Goal: Ask a question

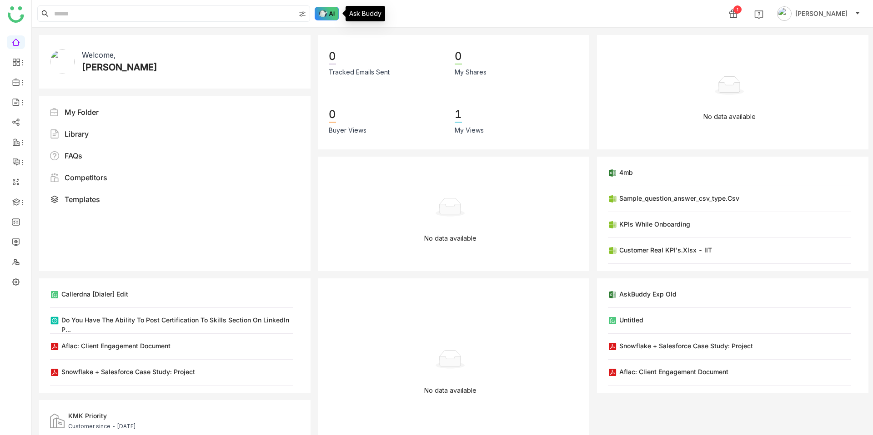
click at [334, 16] on img at bounding box center [327, 14] width 25 height 14
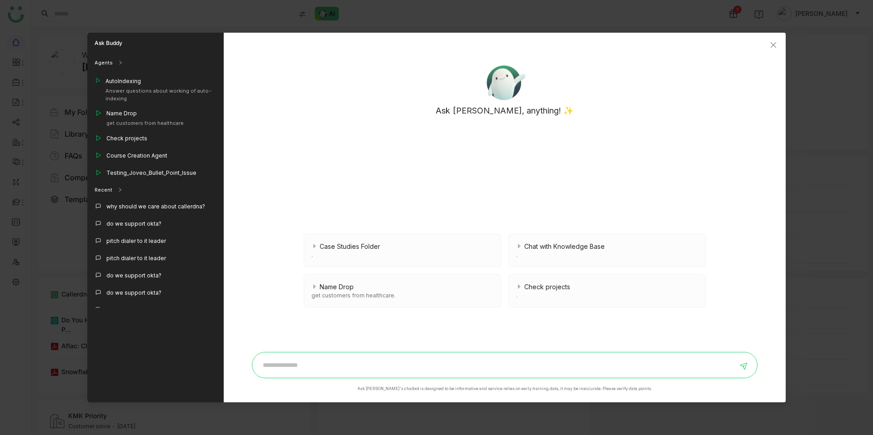
scroll to position [949, 0]
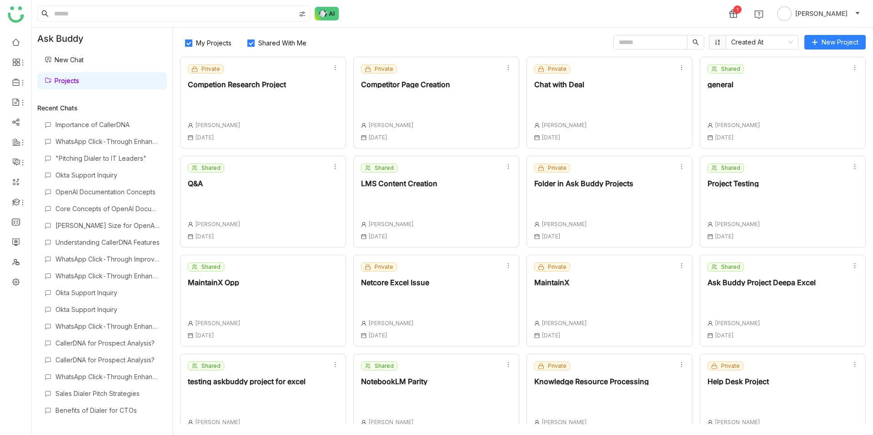
scroll to position [21, 0]
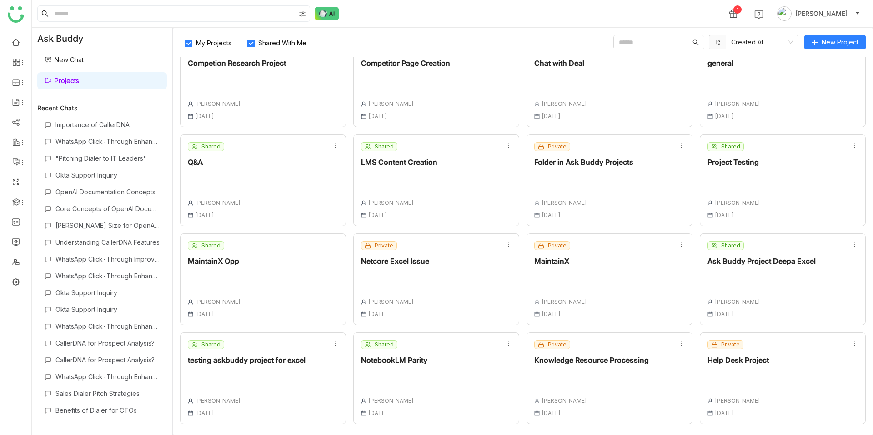
click at [713, 367] on div "Private Help Desk Project Chandramani Tiwary 29 Sep , 2025" at bounding box center [737, 378] width 61 height 76
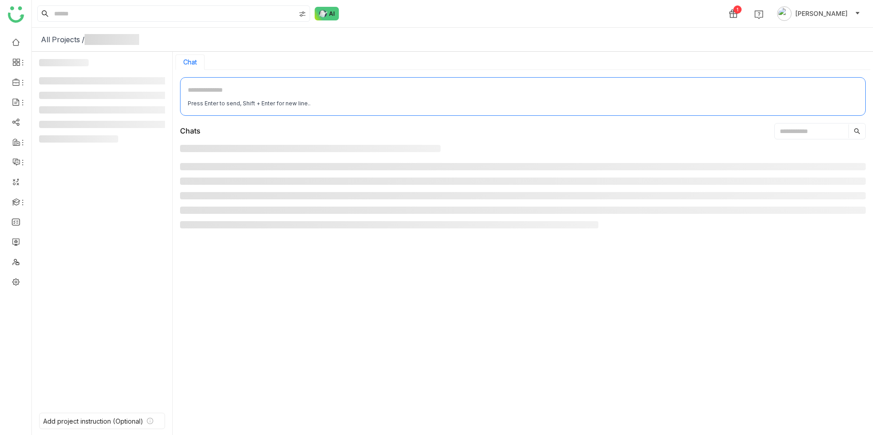
click at [738, 381] on div at bounding box center [522, 284] width 685 height 279
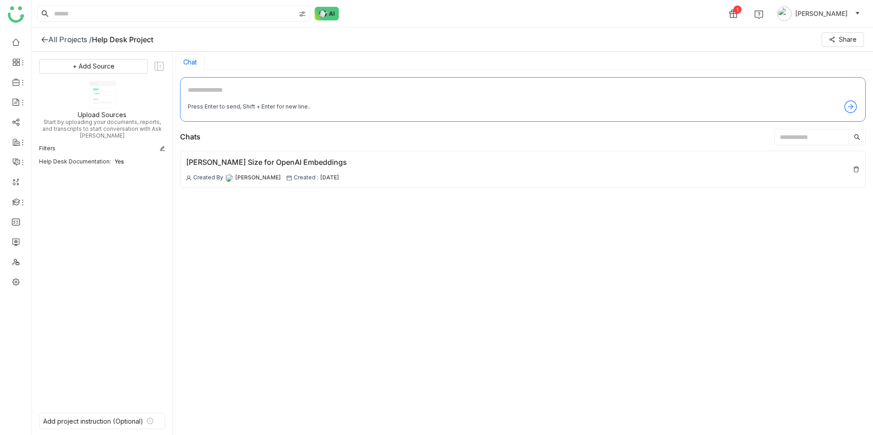
click at [260, 85] on textarea at bounding box center [523, 92] width 670 height 15
click at [213, 90] on textarea "**********" at bounding box center [523, 92] width 670 height 15
paste textarea "********"
type textarea "**********"
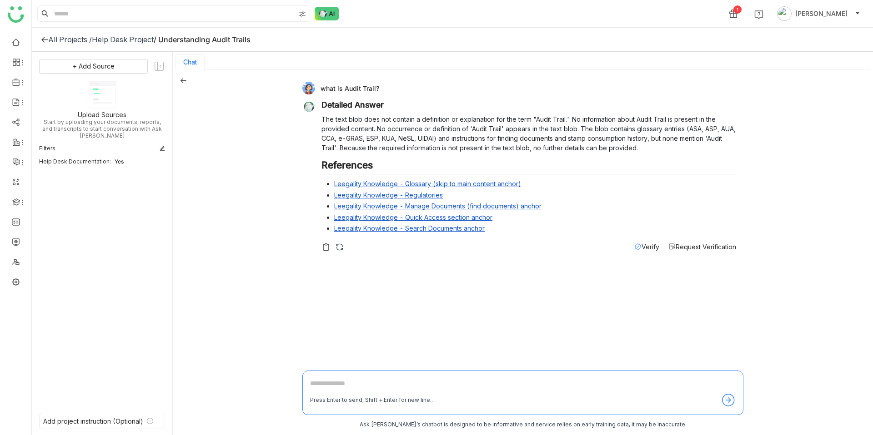
click at [365, 392] on textarea at bounding box center [522, 386] width 425 height 15
paste textarea "**********"
drag, startPoint x: 399, startPoint y: 383, endPoint x: 268, endPoint y: 383, distance: 130.9
click at [268, 383] on div "what is Audit Trail? Detailed Answer The text blob does not contain a definitio…" at bounding box center [523, 253] width 700 height 367
paste textarea "**********"
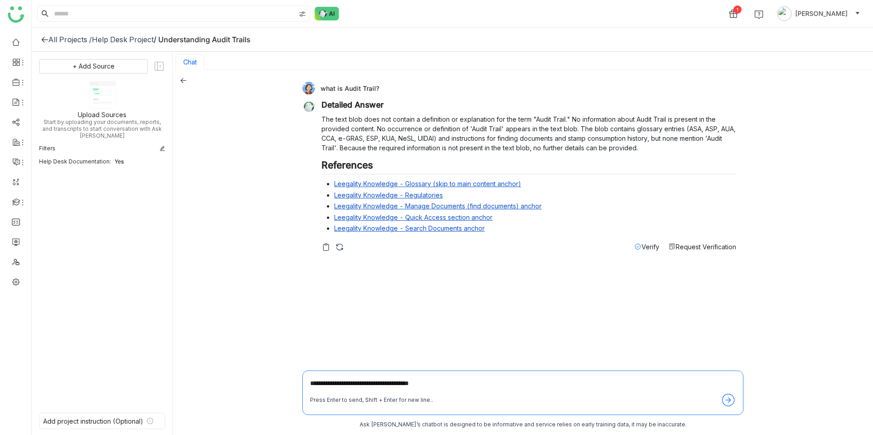
type textarea "**********"
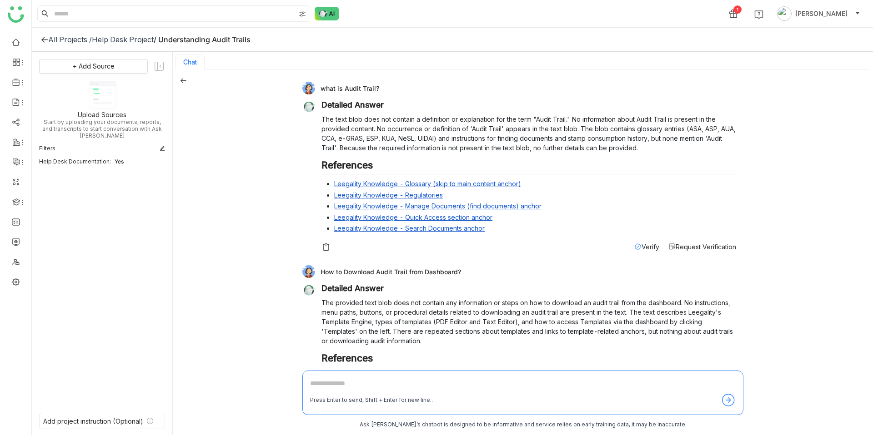
scroll to position [89, 0]
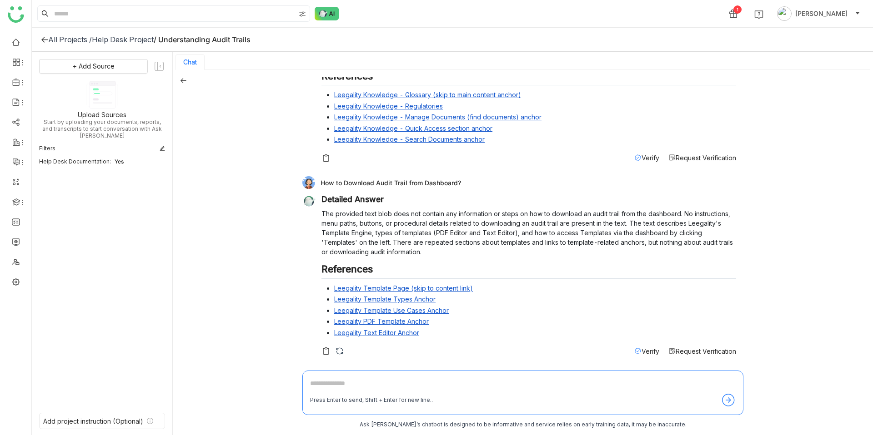
click at [340, 399] on div "Press Enter to send, Shift + Enter for new line.." at bounding box center [371, 400] width 123 height 9
click at [333, 397] on div "Press Enter to send, Shift + Enter for new line.." at bounding box center [371, 400] width 123 height 9
click at [323, 389] on textarea at bounding box center [522, 386] width 425 height 15
type textarea "**********"
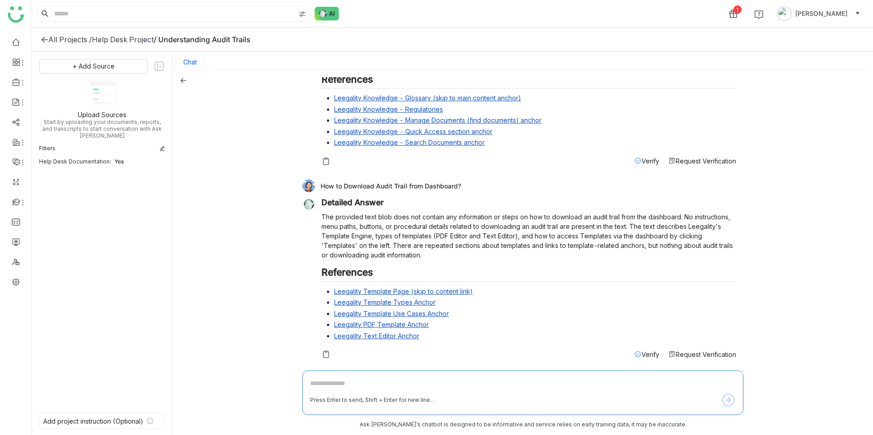
click at [438, 143] on link "Leegality Knowledge - Search Documents anchor" at bounding box center [409, 143] width 150 height 8
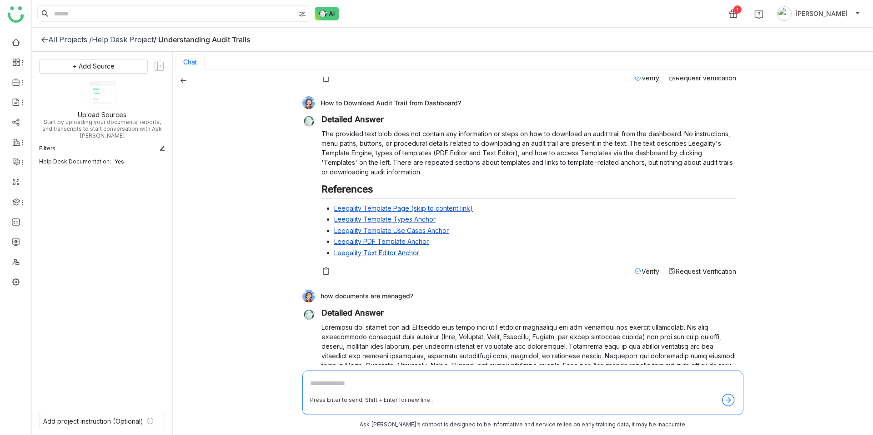
scroll to position [166, 0]
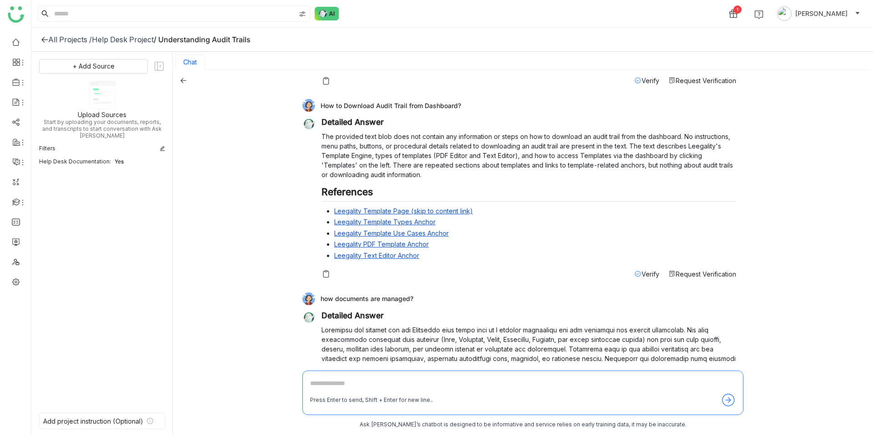
click at [410, 246] on link "Leegality PDF Template Anchor" at bounding box center [381, 244] width 95 height 8
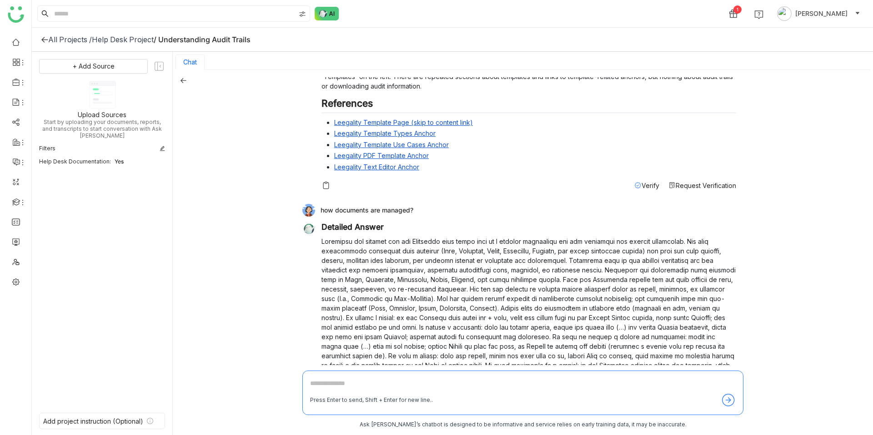
scroll to position [397, 0]
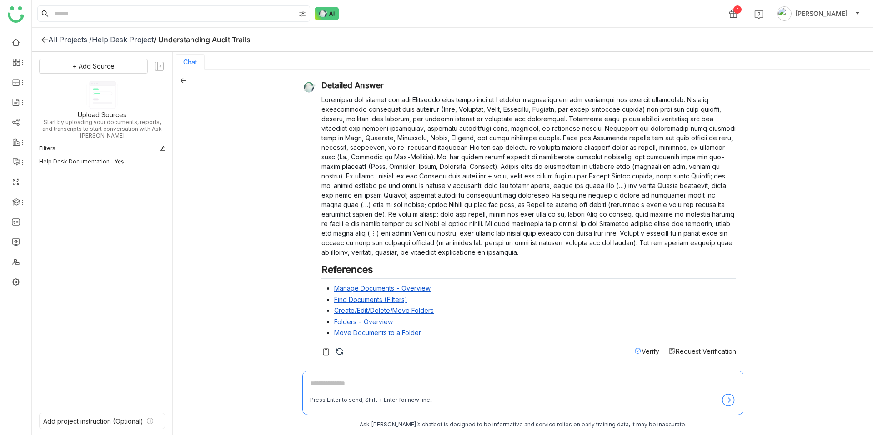
click at [339, 389] on textarea at bounding box center [522, 386] width 425 height 15
click at [343, 377] on div "**********" at bounding box center [522, 393] width 441 height 45
click at [343, 382] on textarea "**********" at bounding box center [522, 386] width 425 height 15
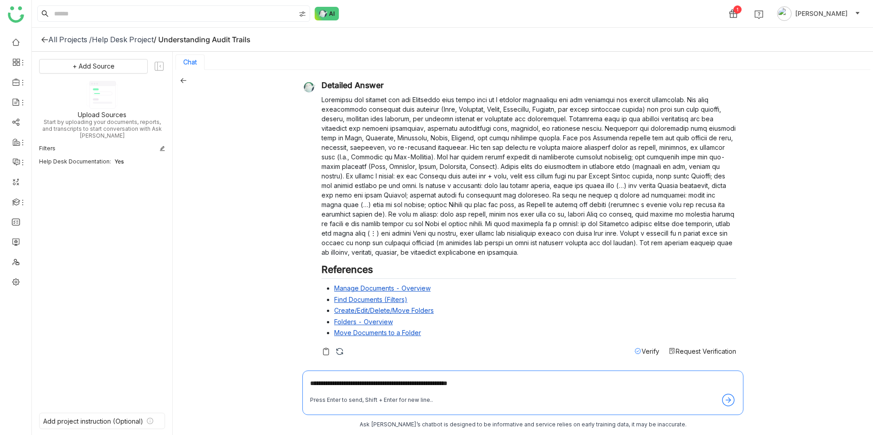
type textarea "**********"
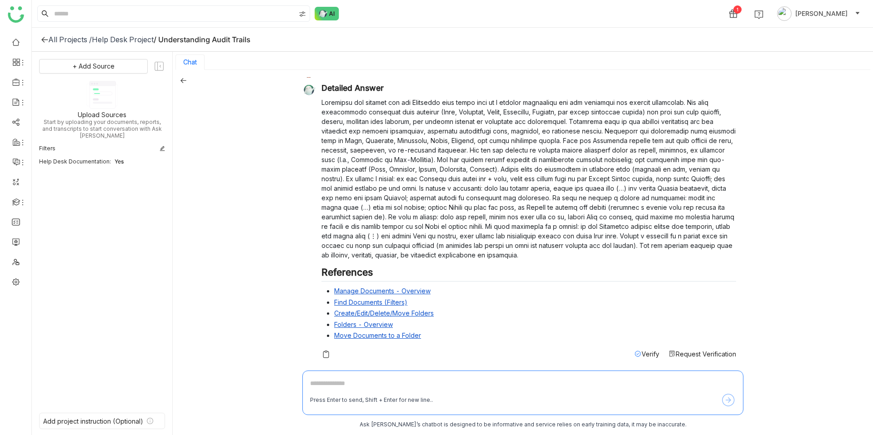
click at [541, 189] on p at bounding box center [528, 179] width 414 height 162
click at [653, 195] on p at bounding box center [528, 179] width 414 height 162
drag, startPoint x: 629, startPoint y: 197, endPoint x: 655, endPoint y: 197, distance: 26.8
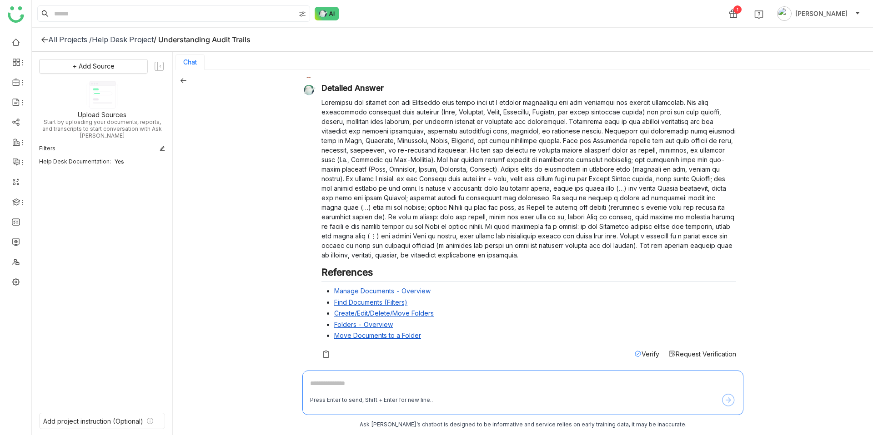
click at [655, 197] on p at bounding box center [528, 179] width 414 height 162
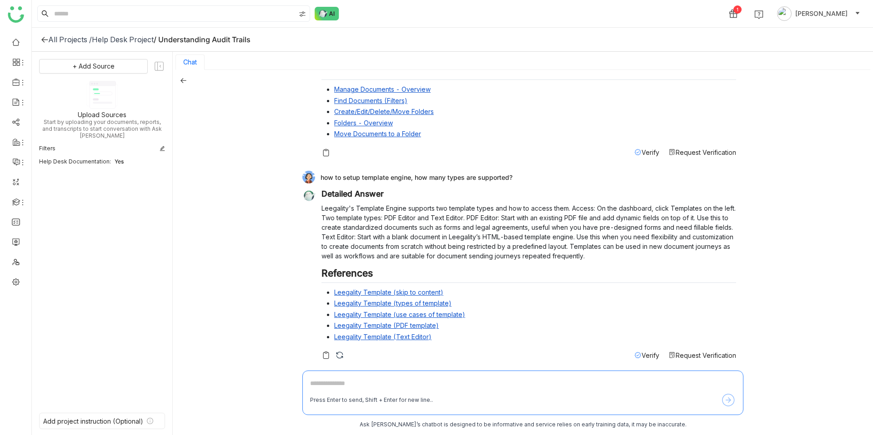
scroll to position [600, 0]
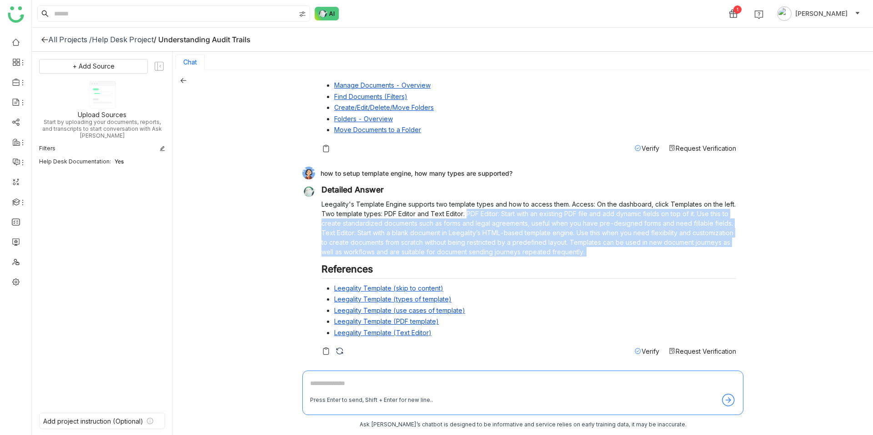
drag, startPoint x: 466, startPoint y: 212, endPoint x: 625, endPoint y: 257, distance: 165.3
click at [625, 259] on div "Detailed Answer Leegality's Template Engine supports two template types and how…" at bounding box center [528, 263] width 414 height 157
click at [625, 257] on div "Detailed Answer Leegality's Template Engine supports two template types and how…" at bounding box center [528, 263] width 414 height 157
drag, startPoint x: 588, startPoint y: 255, endPoint x: 321, endPoint y: 205, distance: 271.1
click at [321, 205] on p "Leegality's Template Engine supports two template types and how to access them.…" at bounding box center [528, 228] width 414 height 57
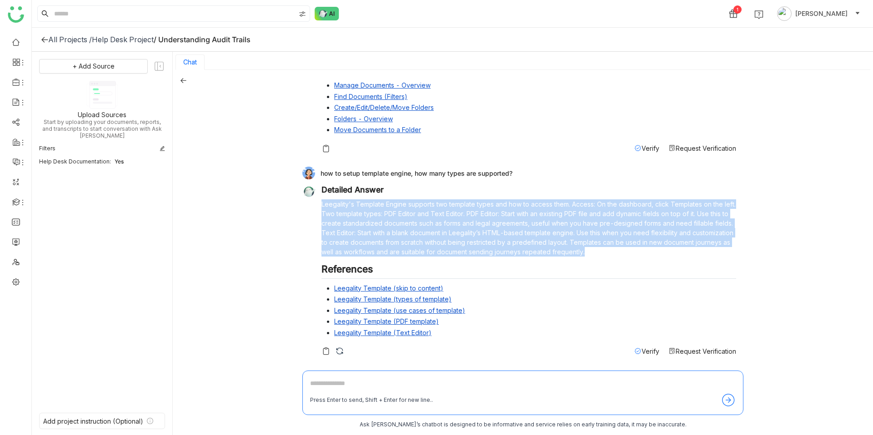
click at [321, 205] on p "Leegality's Template Engine supports two template types and how to access them.…" at bounding box center [528, 228] width 414 height 57
drag, startPoint x: 320, startPoint y: 190, endPoint x: 574, endPoint y: 330, distance: 289.7
click at [576, 333] on div "Detailed Answer Leegality's Template Engine supports two template types and how…" at bounding box center [519, 270] width 434 height 171
click at [574, 330] on li "Leegality Template (Text Editor)" at bounding box center [535, 333] width 402 height 10
drag, startPoint x: 605, startPoint y: 249, endPoint x: 321, endPoint y: 201, distance: 288.5
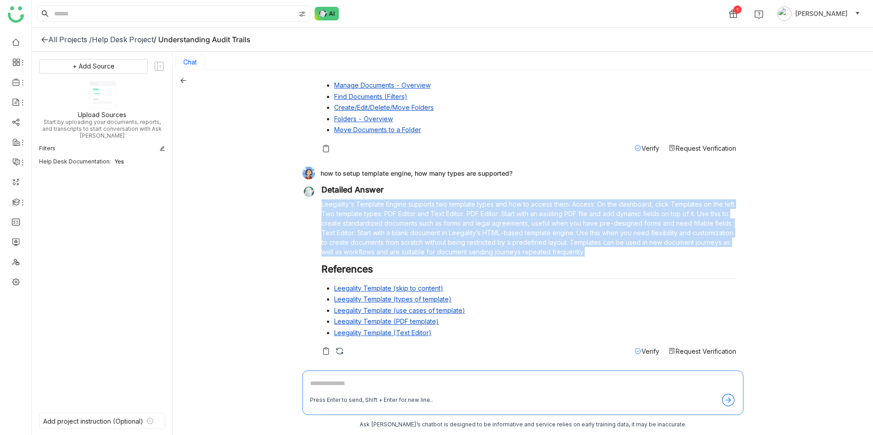
click at [320, 201] on div "Detailed Answer Leegality's Template Engine supports two template types and how…" at bounding box center [519, 270] width 434 height 171
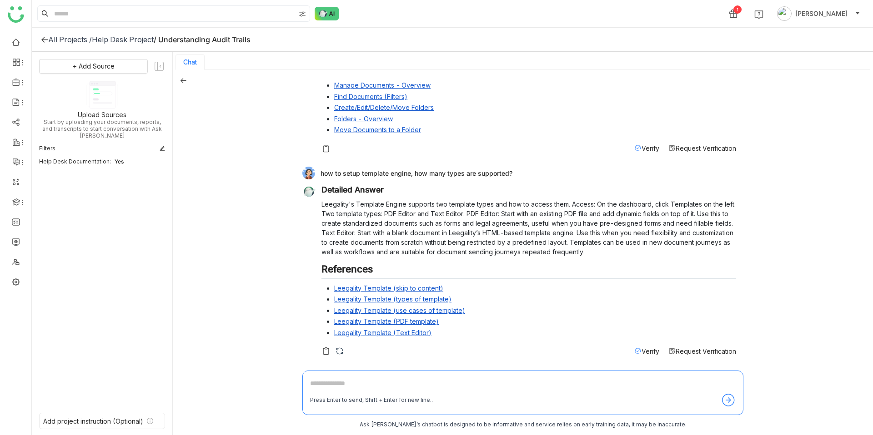
click at [340, 205] on p "Leegality's Template Engine supports two template types and how to access them.…" at bounding box center [528, 228] width 414 height 57
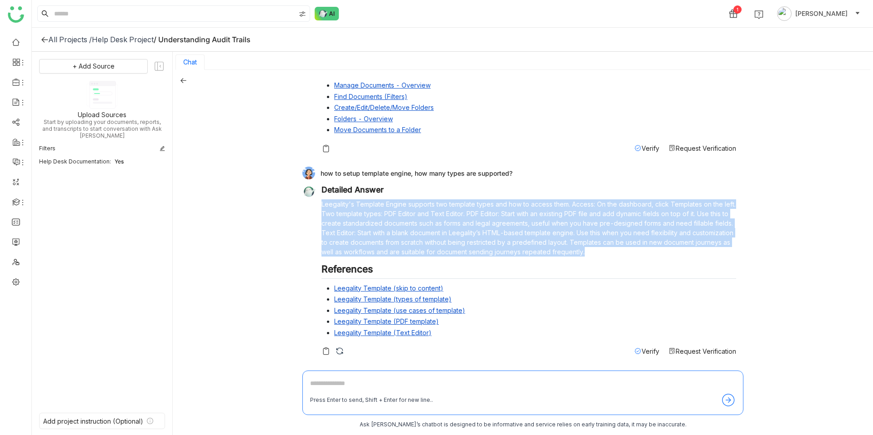
drag, startPoint x: 592, startPoint y: 252, endPoint x: 323, endPoint y: 200, distance: 274.2
click at [323, 200] on p "Leegality's Template Engine supports two template types and how to access them.…" at bounding box center [528, 228] width 414 height 57
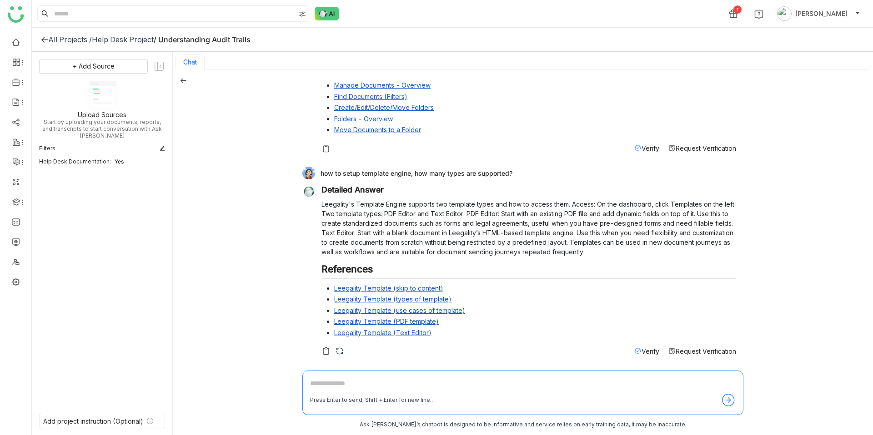
click at [326, 201] on p "Leegality's Template Engine supports two template types and how to access them.…" at bounding box center [528, 228] width 414 height 57
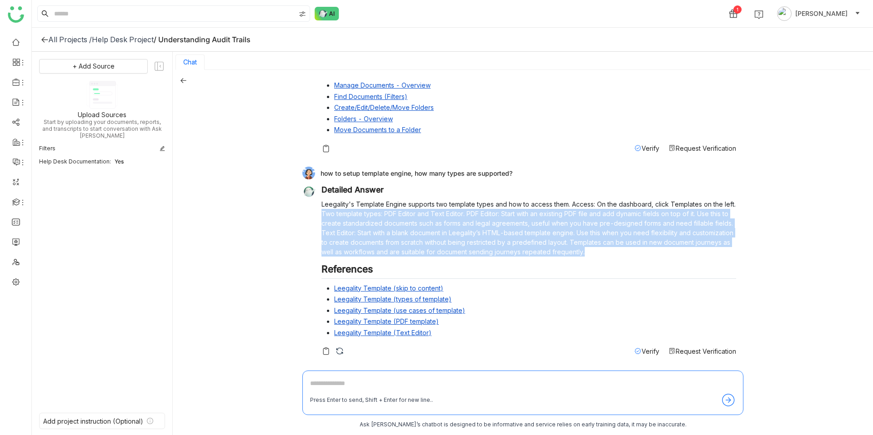
drag, startPoint x: 320, startPoint y: 215, endPoint x: 684, endPoint y: 256, distance: 366.3
click at [684, 256] on div "Detailed Answer Leegality's Template Engine supports two template types and how…" at bounding box center [519, 270] width 434 height 171
click at [684, 256] on p "Leegality's Template Engine supports two template types and how to access them.…" at bounding box center [528, 228] width 414 height 57
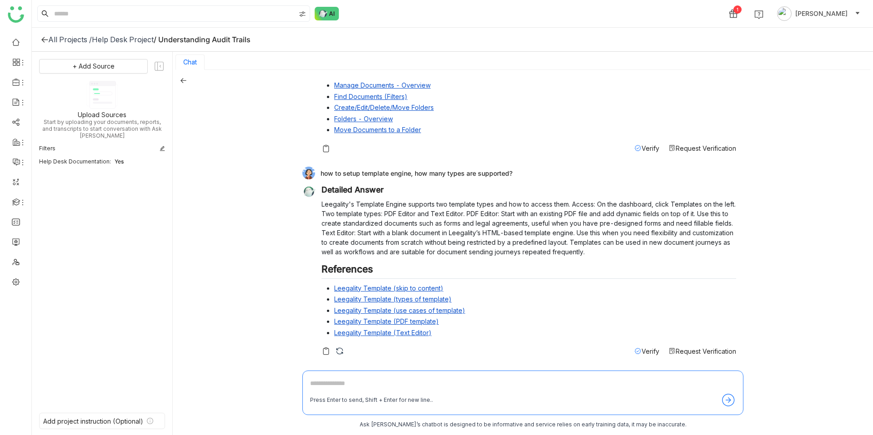
click at [385, 170] on div "how to setup template engine, how many types are supported?" at bounding box center [519, 173] width 434 height 13
copy div "how to setup template engine, how many types are supported?"
click at [411, 379] on textarea at bounding box center [522, 386] width 425 height 15
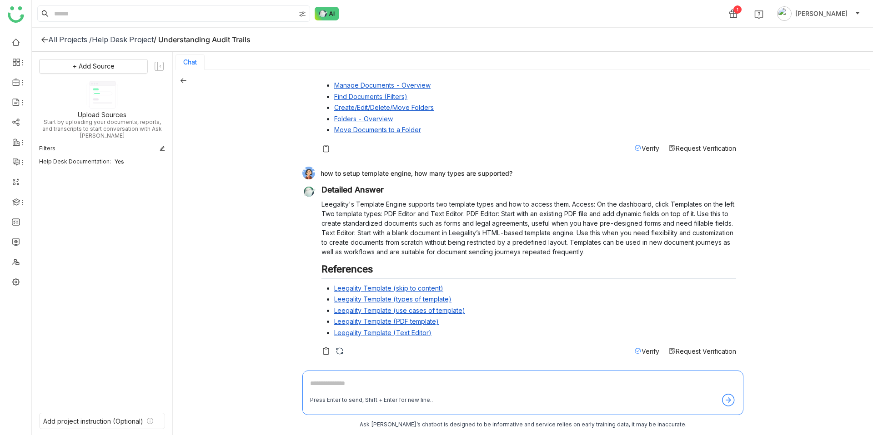
type textarea "*"
paste textarea "**********"
type textarea "**********"
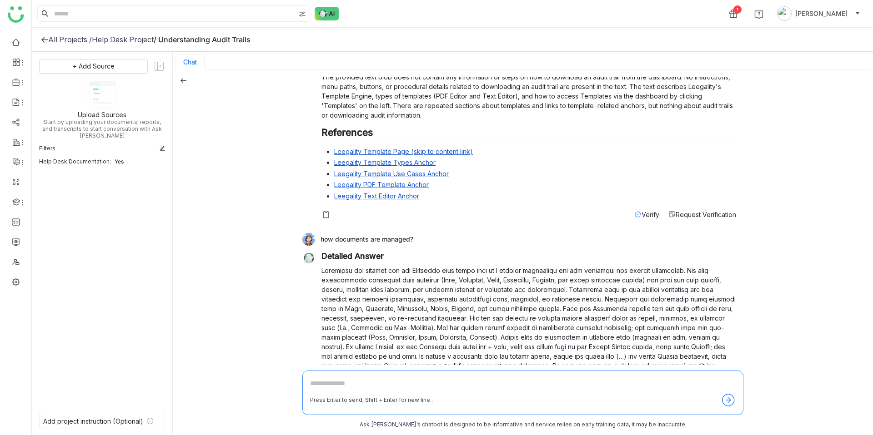
scroll to position [0, 0]
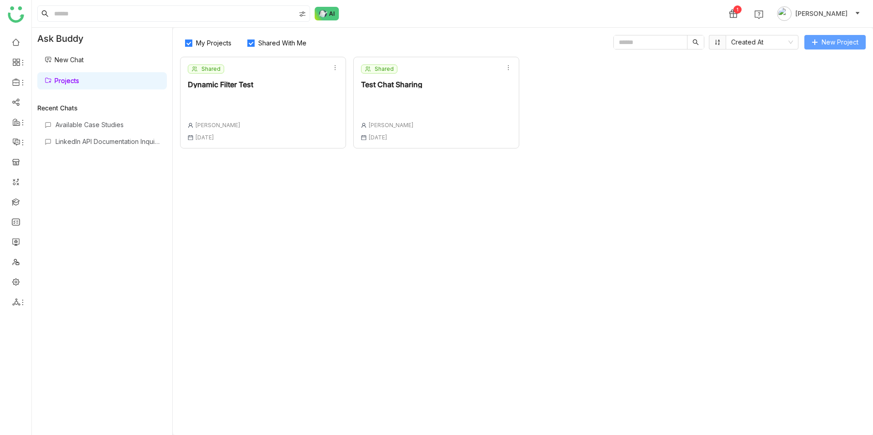
click at [824, 41] on span "New Project" at bounding box center [839, 42] width 37 height 10
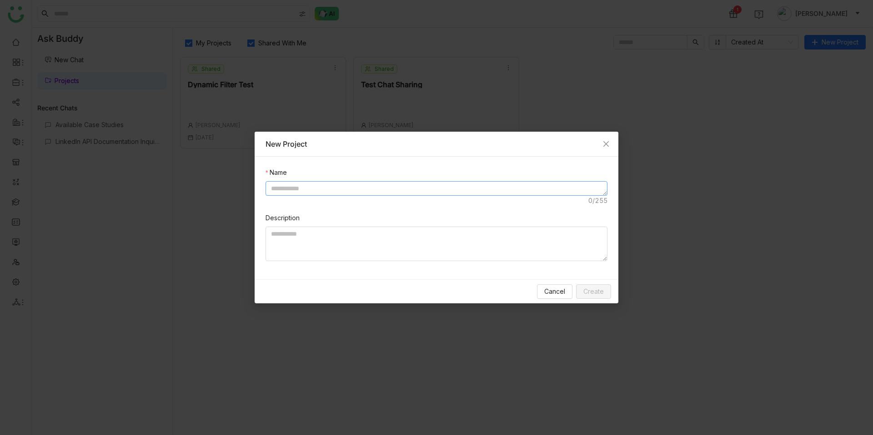
click at [310, 193] on textarea at bounding box center [436, 188] width 342 height 15
type textarea "********"
click at [594, 294] on span "Create" at bounding box center [593, 292] width 20 height 10
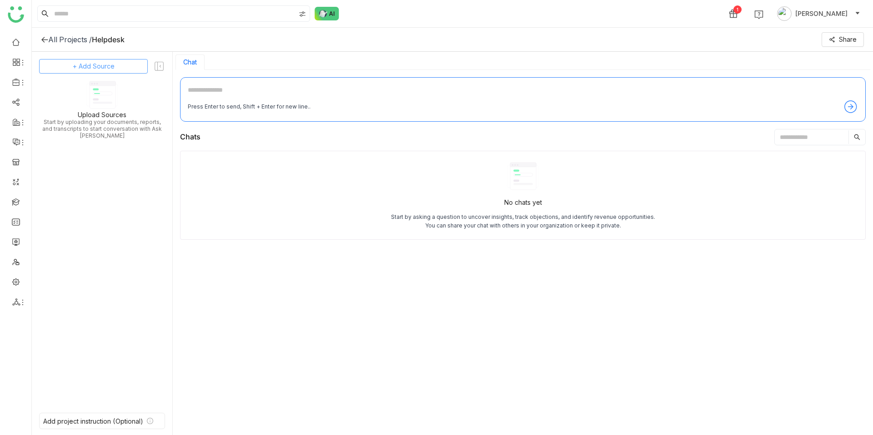
click at [103, 66] on span "+ Add Source" at bounding box center [94, 66] width 42 height 10
click at [105, 130] on div "Dynamic Filter" at bounding box center [94, 129] width 76 height 19
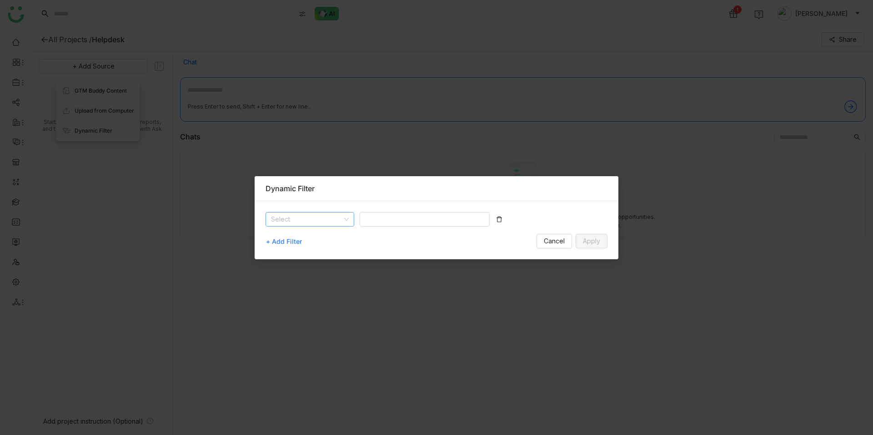
click at [335, 218] on input at bounding box center [306, 220] width 71 height 14
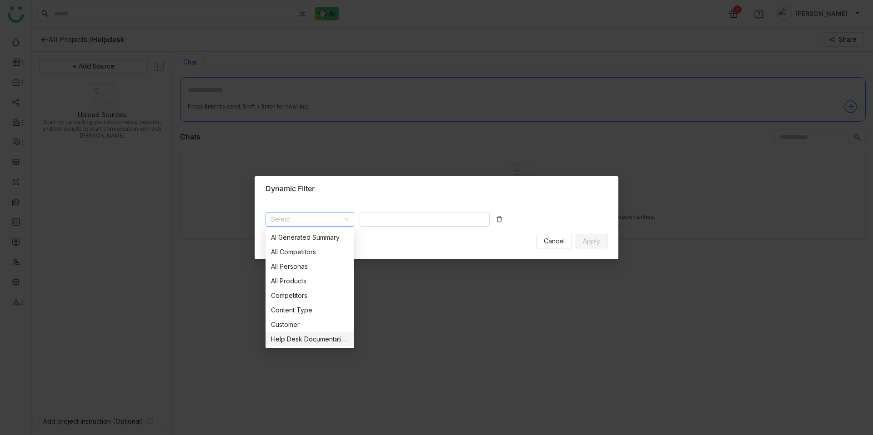
click at [322, 332] on nz-option-item "Help Desk Documentation" at bounding box center [309, 339] width 89 height 15
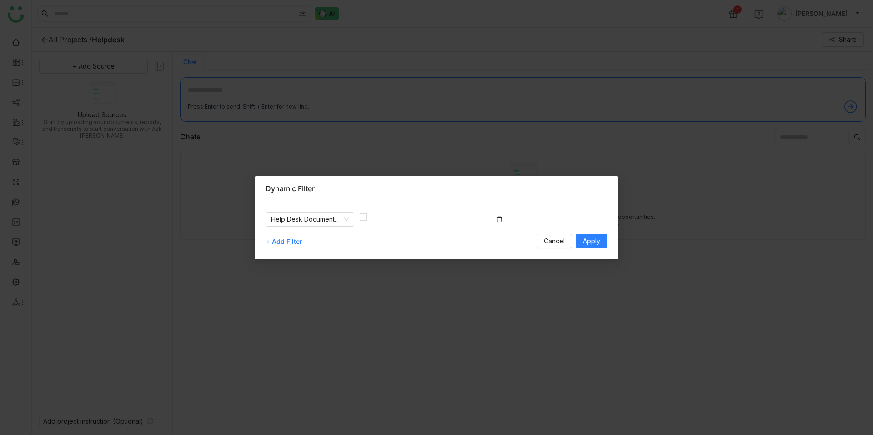
click at [358, 209] on div "Help Desk Documentation + Add Filter Cancel Apply" at bounding box center [437, 230] width 364 height 58
click at [361, 213] on label at bounding box center [363, 218] width 7 height 10
click at [598, 240] on span "Apply" at bounding box center [591, 241] width 17 height 10
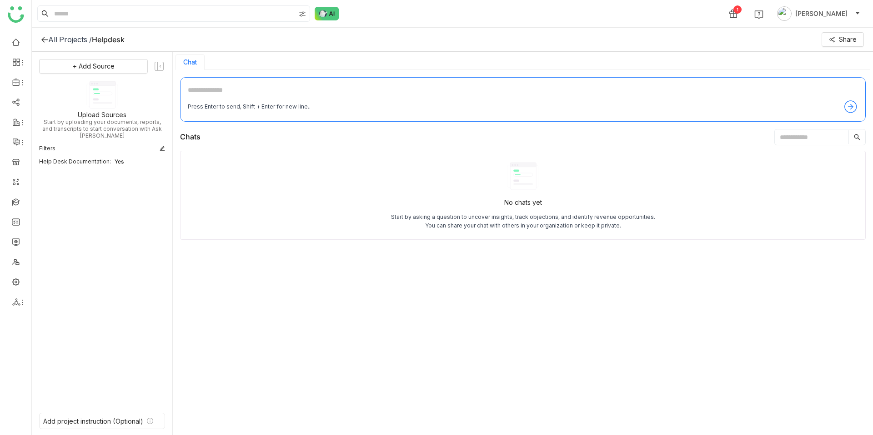
click at [468, 85] on textarea at bounding box center [523, 92] width 670 height 15
paste textarea "**********"
type textarea "**********"
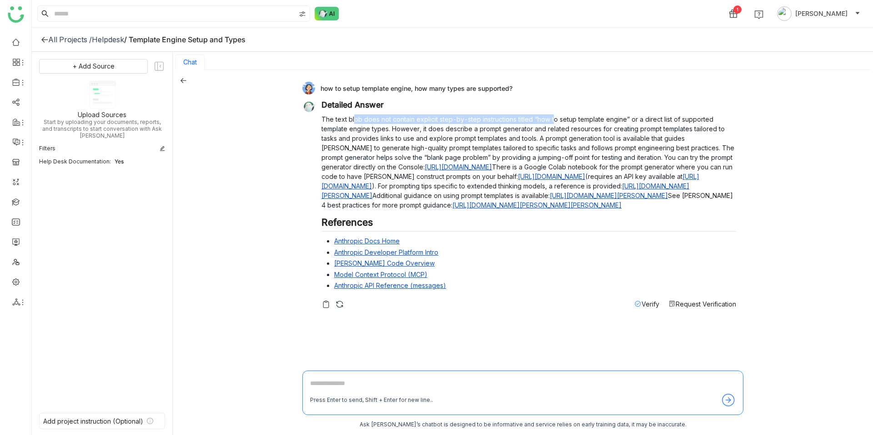
drag, startPoint x: 393, startPoint y: 121, endPoint x: 554, endPoint y: 121, distance: 160.9
click at [554, 121] on p "The text blob does not contain explicit step-by-step instructions titled “how t…" at bounding box center [528, 162] width 414 height 95
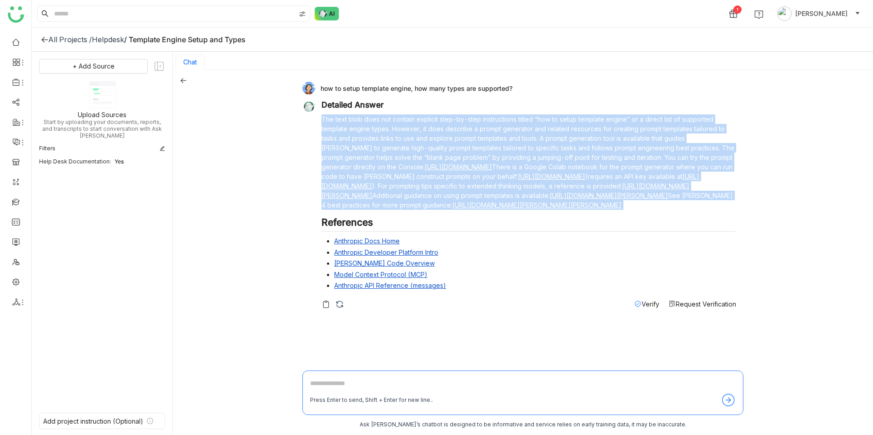
click at [554, 121] on p "The text blob does not contain explicit step-by-step instructions titled “how t…" at bounding box center [528, 162] width 414 height 95
click at [534, 127] on p "The text blob does not contain explicit step-by-step instructions titled “how t…" at bounding box center [528, 162] width 414 height 95
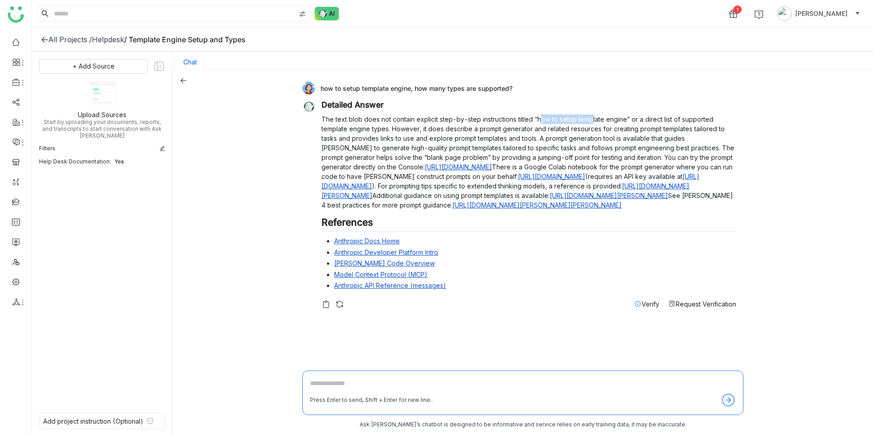
drag, startPoint x: 539, startPoint y: 119, endPoint x: 590, endPoint y: 119, distance: 50.9
click at [590, 119] on p "The text blob does not contain explicit step-by-step instructions titled “how t…" at bounding box center [528, 162] width 414 height 95
click at [591, 119] on p "The text blob does not contain explicit step-by-step instructions titled “how t…" at bounding box center [528, 162] width 414 height 95
drag, startPoint x: 342, startPoint y: 120, endPoint x: 515, endPoint y: 120, distance: 173.6
click at [514, 120] on p "The text blob does not contain explicit step-by-step instructions titled “how t…" at bounding box center [528, 162] width 414 height 95
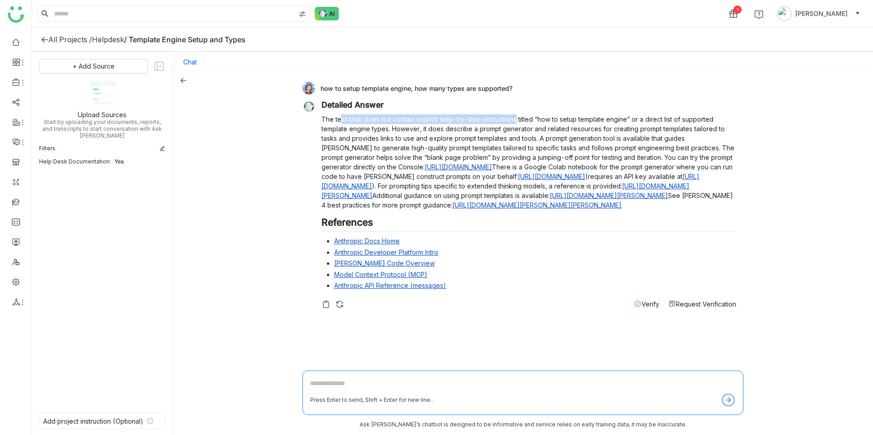
click at [515, 120] on p "The text blob does not contain explicit step-by-step instructions titled “how t…" at bounding box center [528, 162] width 414 height 95
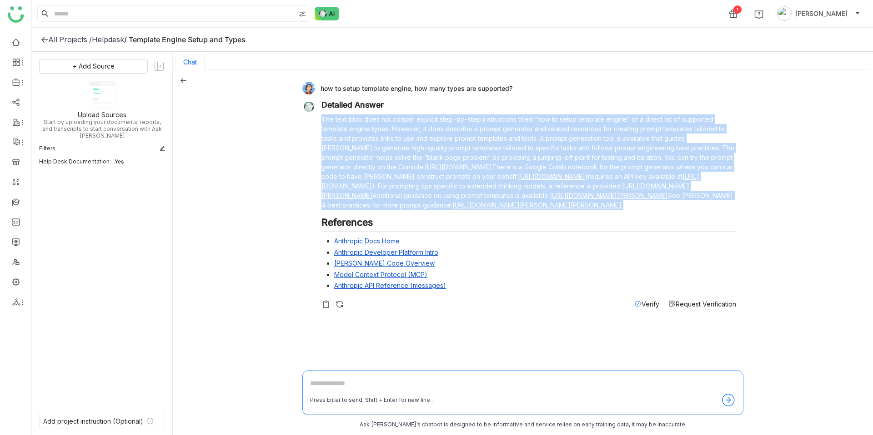
click at [515, 120] on p "The text blob does not contain explicit step-by-step instructions titled “how t…" at bounding box center [528, 162] width 414 height 95
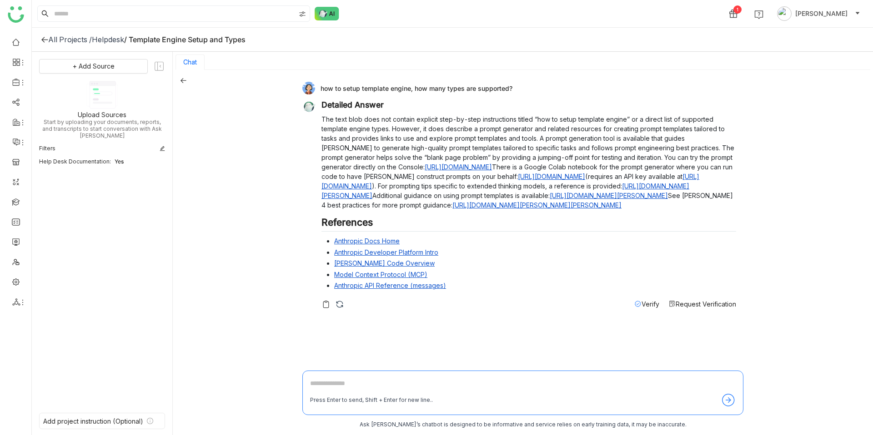
click at [493, 246] on li "Anthropic Docs Home" at bounding box center [535, 241] width 402 height 10
click at [389, 380] on textarea at bounding box center [522, 386] width 425 height 15
click at [384, 383] on textarea at bounding box center [522, 386] width 425 height 15
drag, startPoint x: 399, startPoint y: 381, endPoint x: 310, endPoint y: 380, distance: 88.2
click at [310, 380] on textarea "**********" at bounding box center [522, 386] width 425 height 15
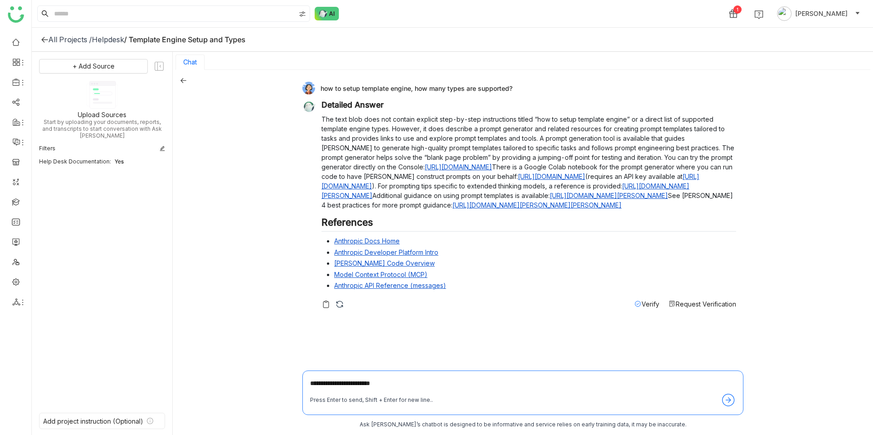
type textarea "**********"
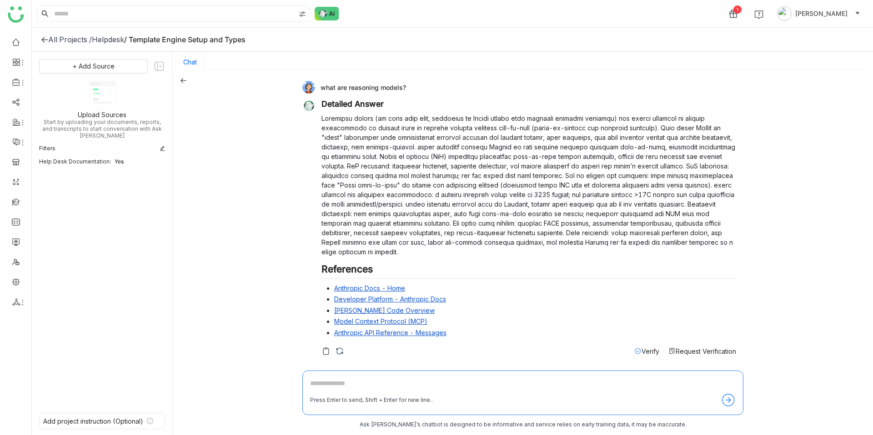
scroll to position [261, 0]
click at [386, 91] on div "what are reasoning models?" at bounding box center [519, 87] width 434 height 13
copy div "what are reasoning models?"
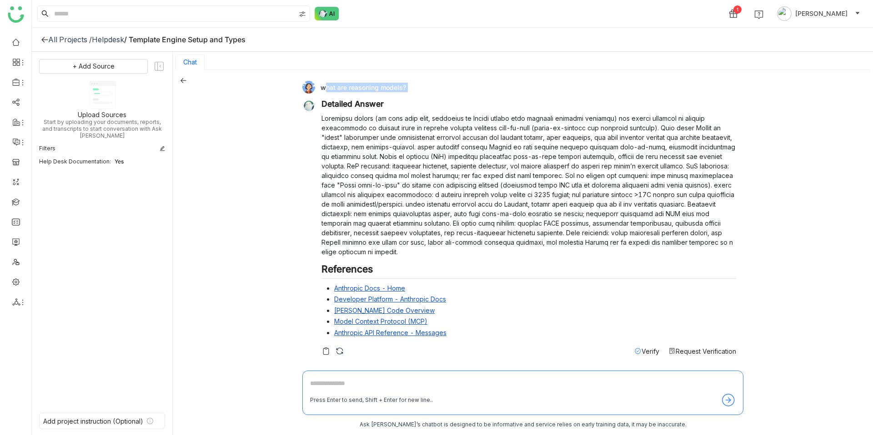
scroll to position [0, 0]
